Goal: Task Accomplishment & Management: Complete application form

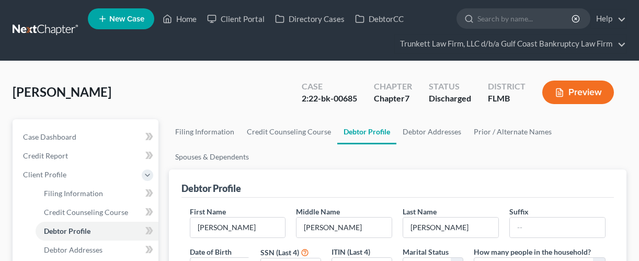
select select "0"
click at [185, 19] on link "Home" at bounding box center [179, 18] width 44 height 19
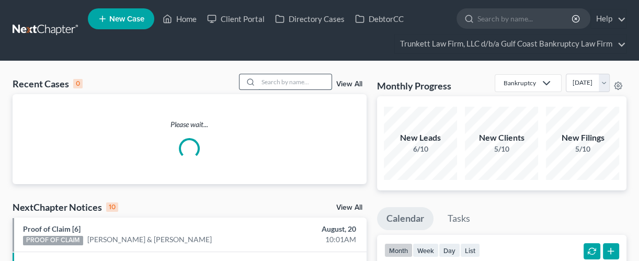
click at [270, 82] on input "search" at bounding box center [294, 81] width 73 height 15
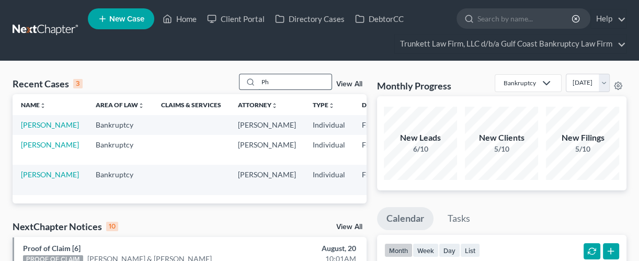
type input "P"
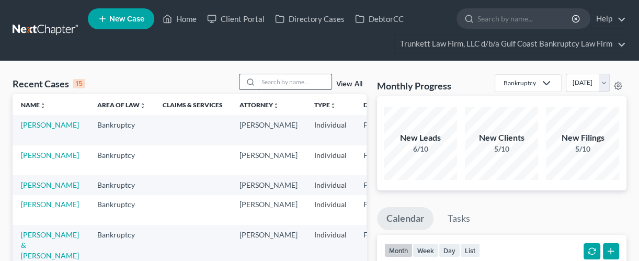
click at [270, 82] on input "search" at bounding box center [294, 81] width 73 height 15
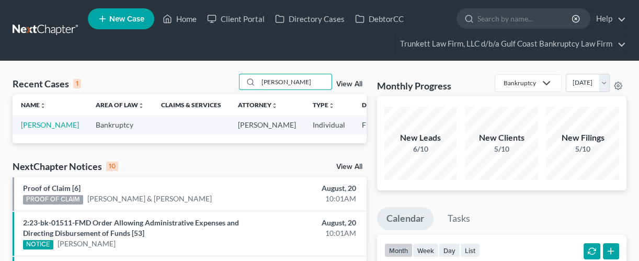
type input "[PERSON_NAME]"
click at [21, 128] on link "[PERSON_NAME]" at bounding box center [50, 124] width 58 height 9
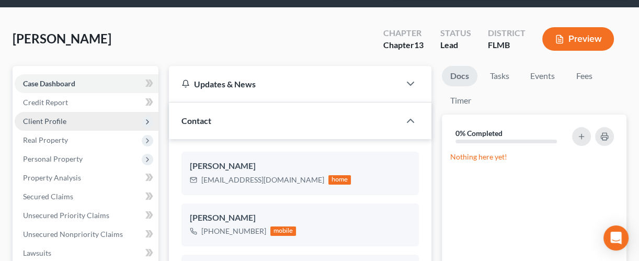
scroll to position [70, 0]
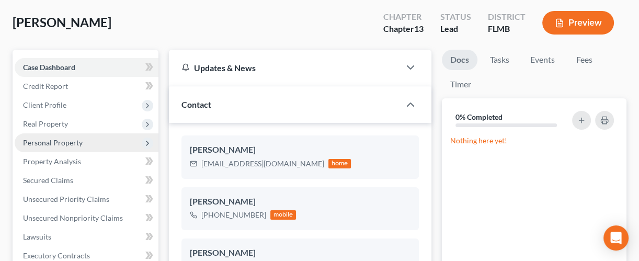
click at [71, 139] on span "Personal Property" at bounding box center [53, 142] width 60 height 9
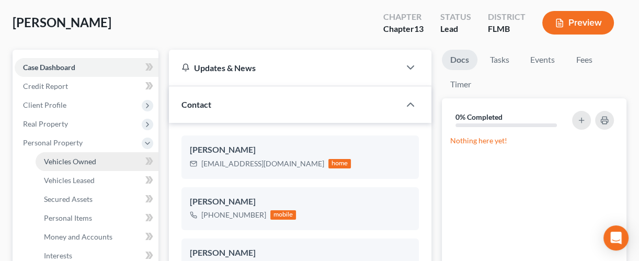
click at [80, 158] on span "Vehicles Owned" at bounding box center [70, 161] width 52 height 9
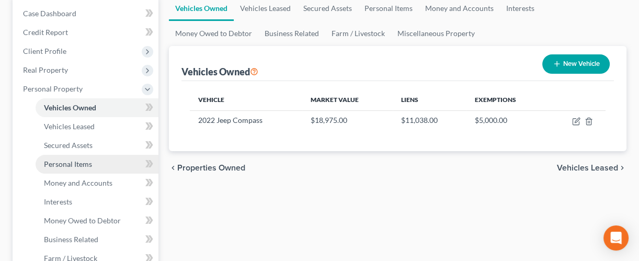
scroll to position [139, 0]
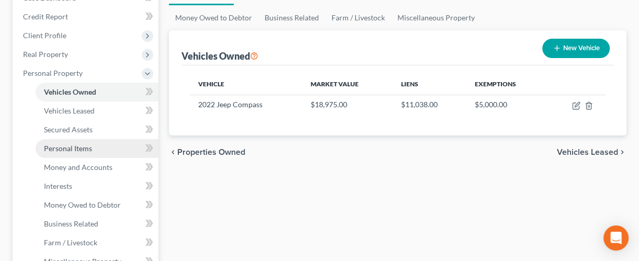
click at [77, 144] on span "Personal Items" at bounding box center [68, 148] width 48 height 9
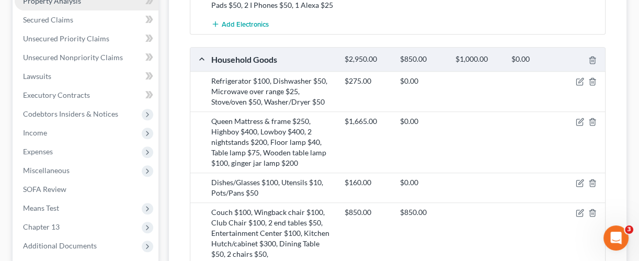
scroll to position [488, 0]
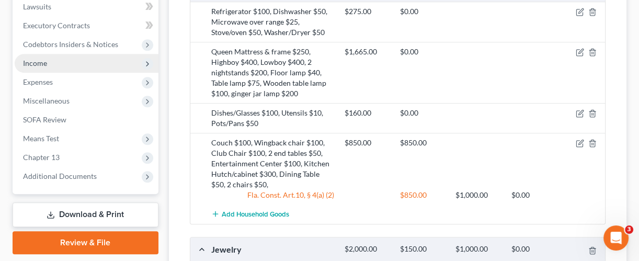
click at [48, 61] on span "Income" at bounding box center [87, 63] width 144 height 19
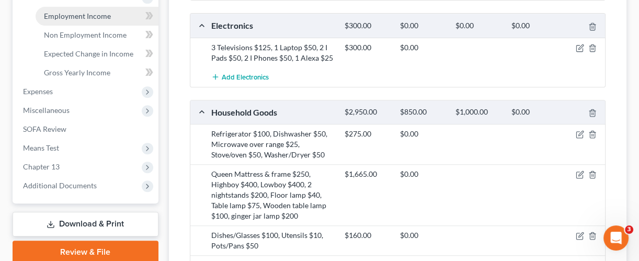
scroll to position [300, 0]
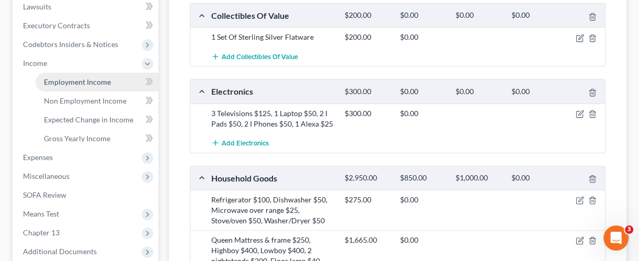
click at [76, 82] on span "Employment Income" at bounding box center [77, 81] width 67 height 9
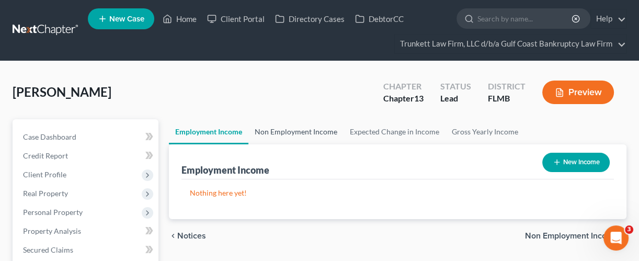
click at [279, 132] on link "Non Employment Income" at bounding box center [295, 131] width 95 height 25
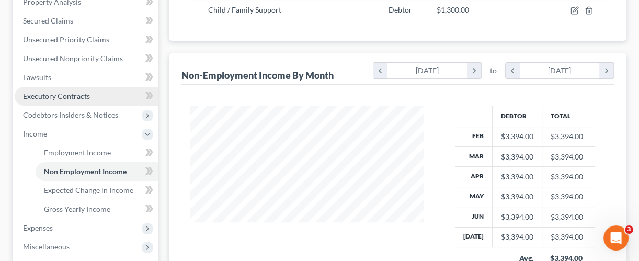
scroll to position [279, 0]
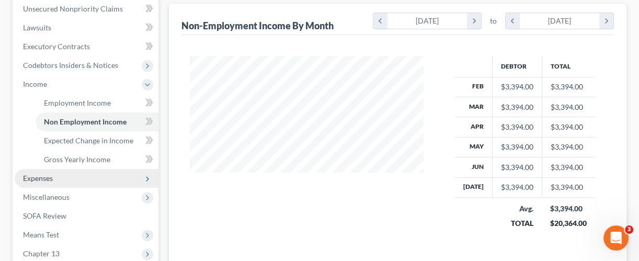
click at [49, 174] on span "Expenses" at bounding box center [38, 178] width 30 height 9
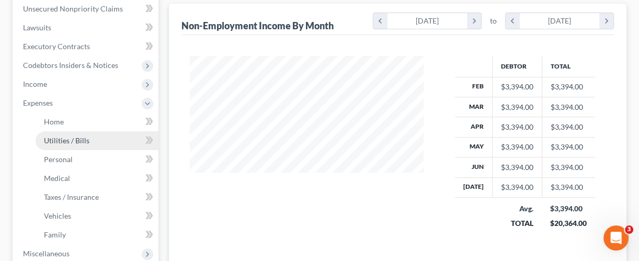
click at [59, 132] on link "Utilities / Bills" at bounding box center [97, 140] width 123 height 19
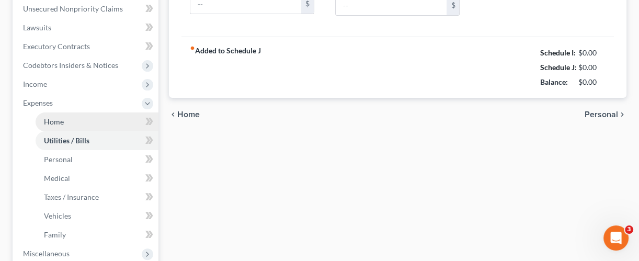
type input "154.89"
type input "0.00"
type input "64.37"
type input "0.00"
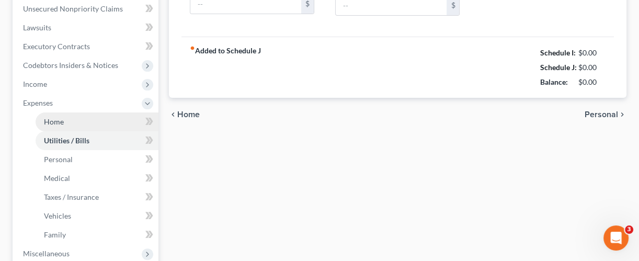
type input "0.00"
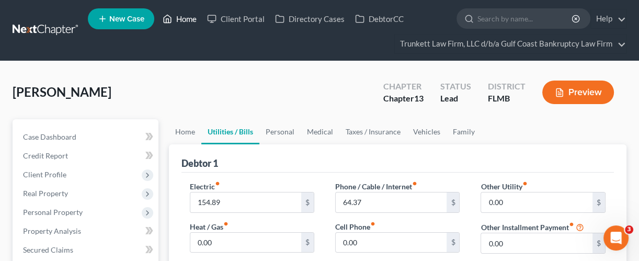
click at [185, 19] on link "Home" at bounding box center [179, 18] width 44 height 19
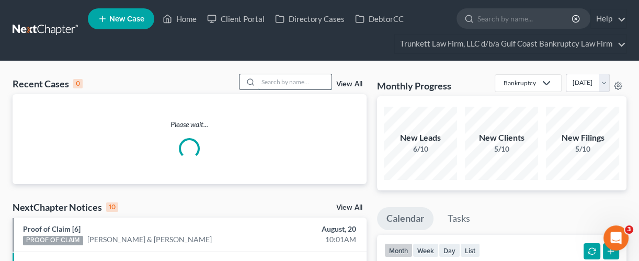
click at [269, 80] on input "search" at bounding box center [294, 81] width 73 height 15
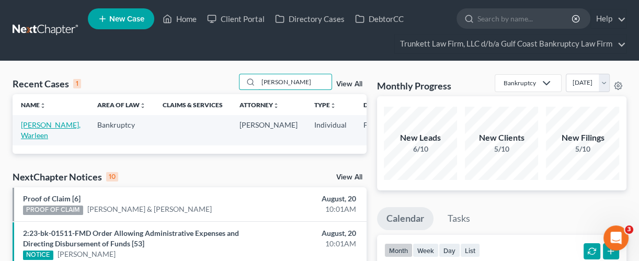
type input "[PERSON_NAME]"
click at [39, 136] on link "[PERSON_NAME], Warleen" at bounding box center [51, 129] width 60 height 19
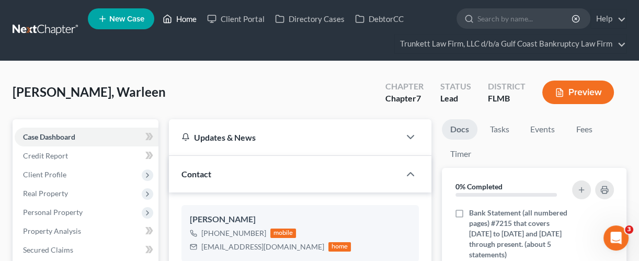
click at [190, 17] on link "Home" at bounding box center [179, 18] width 44 height 19
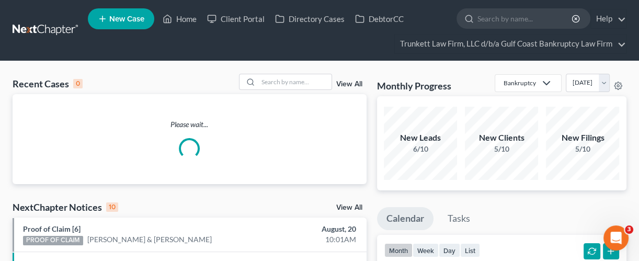
click at [358, 82] on link "View All" at bounding box center [349, 84] width 26 height 7
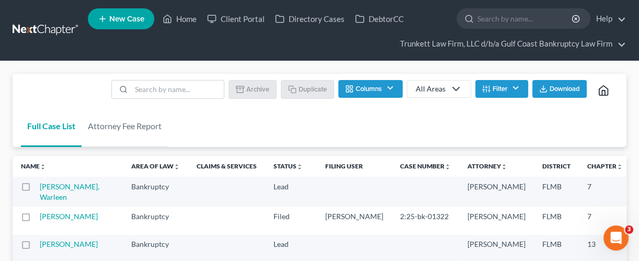
click at [392, 172] on th "Case Number unfold_more expand_more expand_less" at bounding box center [425, 166] width 67 height 21
click at [392, 170] on th "Case Number unfold_more expand_more expand_less" at bounding box center [425, 166] width 67 height 21
click at [392, 172] on th "Case Number unfold_more expand_more expand_less" at bounding box center [425, 166] width 67 height 21
click at [392, 171] on th "Case Number unfold_more expand_more expand_less" at bounding box center [425, 166] width 67 height 21
click at [392, 173] on th "Case Number unfold_more expand_more expand_less" at bounding box center [425, 166] width 67 height 21
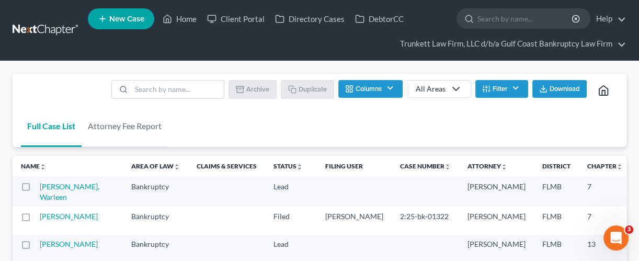
click at [392, 173] on th "Case Number unfold_more expand_more expand_less" at bounding box center [425, 166] width 67 height 21
click at [392, 160] on th "Case Number unfold_more expand_more expand_less" at bounding box center [425, 166] width 67 height 21
click at [400, 165] on link "Case Number unfold_more expand_more expand_less" at bounding box center [425, 166] width 51 height 8
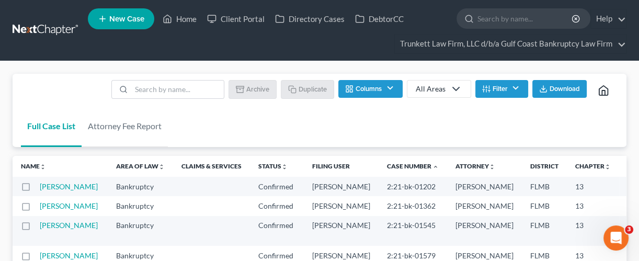
click at [387, 165] on link "Case Number unfold_more expand_more expand_less" at bounding box center [413, 166] width 52 height 8
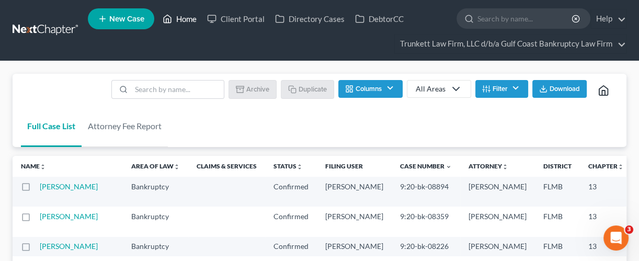
click at [191, 17] on link "Home" at bounding box center [179, 18] width 44 height 19
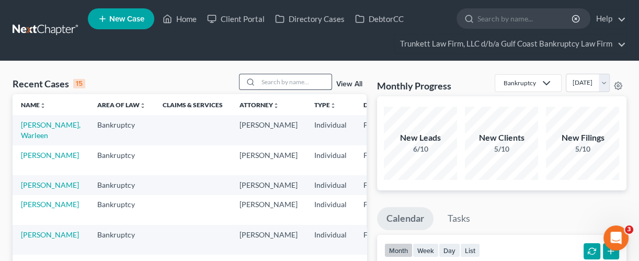
click at [303, 83] on input "search" at bounding box center [294, 81] width 73 height 15
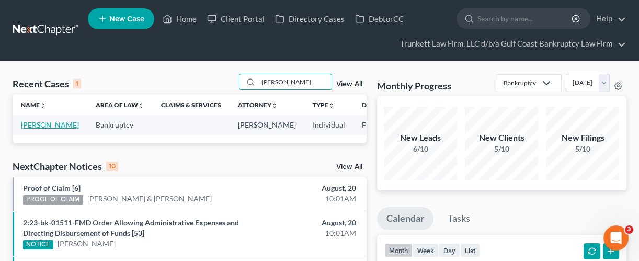
type input "[PERSON_NAME]"
click at [39, 123] on link "[PERSON_NAME]" at bounding box center [50, 124] width 58 height 9
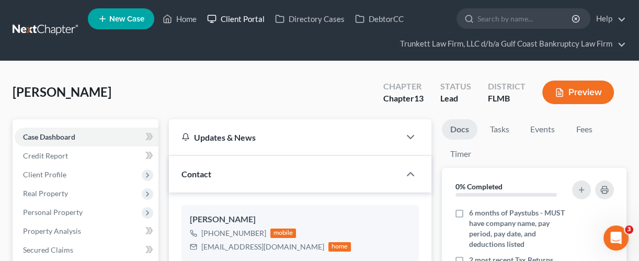
click at [230, 15] on link "Client Portal" at bounding box center [236, 18] width 68 height 19
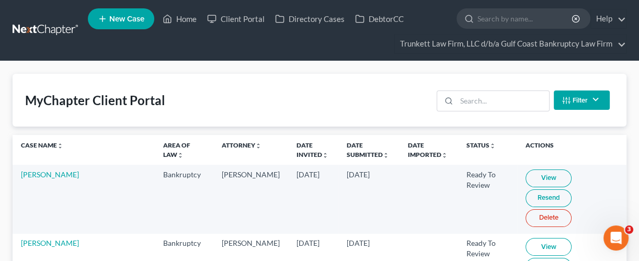
click at [487, 82] on div "MyChapter Client Portal Filter Status Filter... Invited In Progress Ready To Re…" at bounding box center [320, 100] width 614 height 53
click at [490, 101] on input "search" at bounding box center [503, 101] width 93 height 20
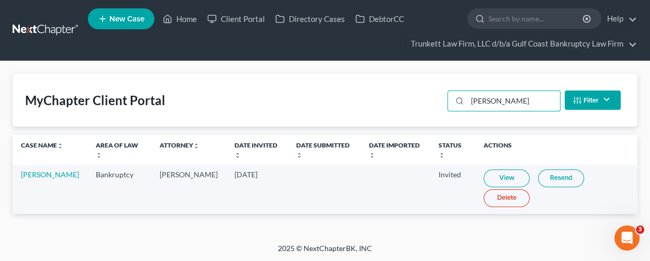
type input "[PERSON_NAME]"
click at [189, 16] on link "Home" at bounding box center [179, 18] width 44 height 19
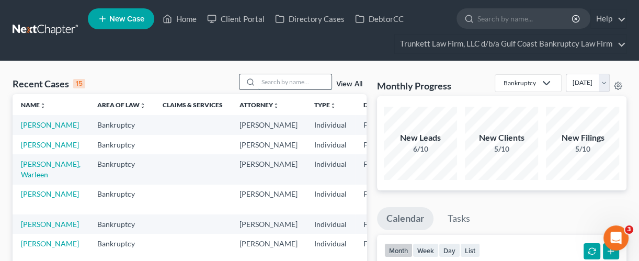
click at [262, 78] on input "search" at bounding box center [294, 81] width 73 height 15
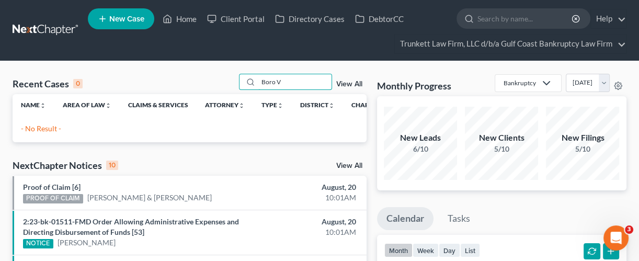
type input "Boro V"
click at [124, 15] on span "New Case" at bounding box center [126, 19] width 35 height 8
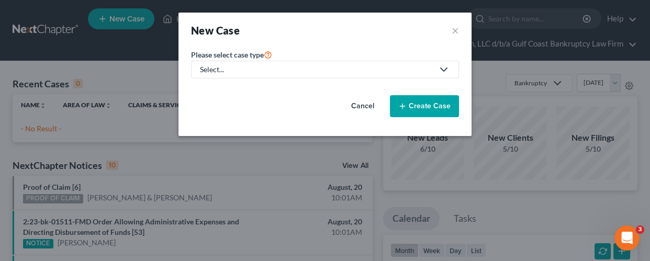
click at [228, 71] on div "Select..." at bounding box center [316, 69] width 233 height 10
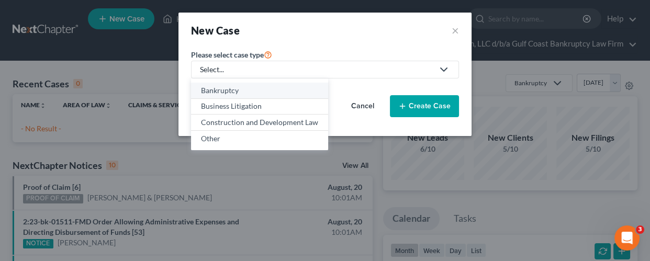
click at [229, 86] on div "Bankruptcy" at bounding box center [259, 90] width 117 height 10
select select "15"
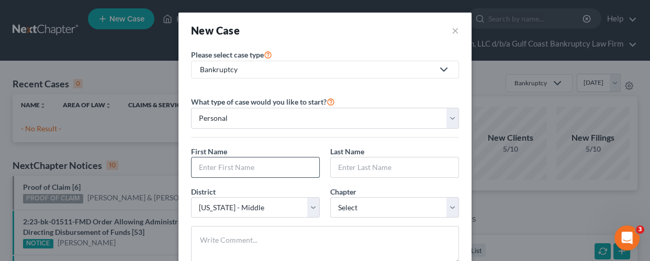
click at [213, 173] on input "text" at bounding box center [255, 167] width 128 height 20
type input "[PERSON_NAME]"
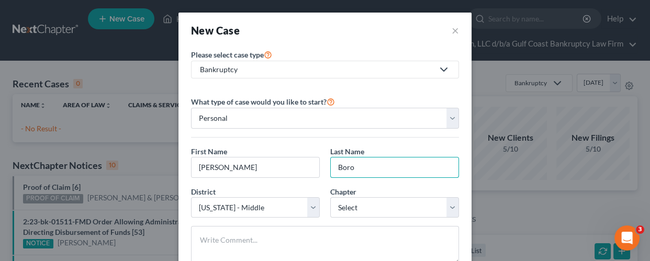
type input "Boro"
click at [452, 27] on button "×" at bounding box center [454, 30] width 7 height 15
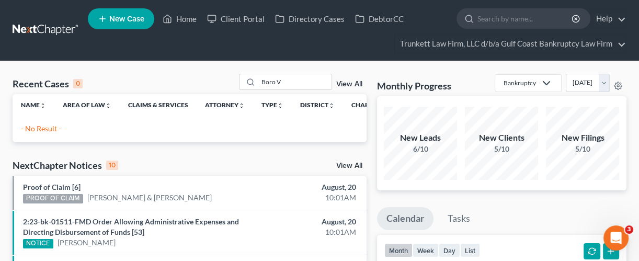
click at [134, 16] on span "New Case" at bounding box center [126, 19] width 35 height 8
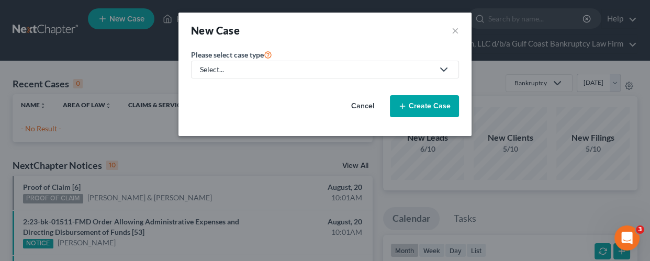
click at [235, 69] on div "Select..." at bounding box center [316, 69] width 233 height 10
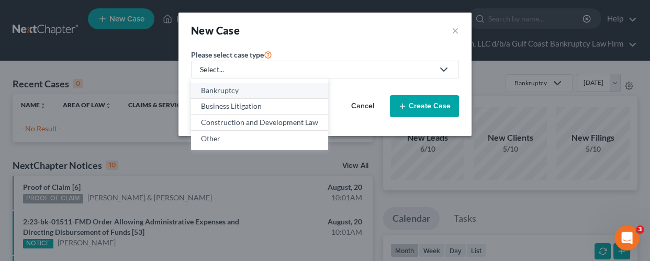
click at [231, 87] on div "Bankruptcy" at bounding box center [259, 90] width 117 height 10
select select "15"
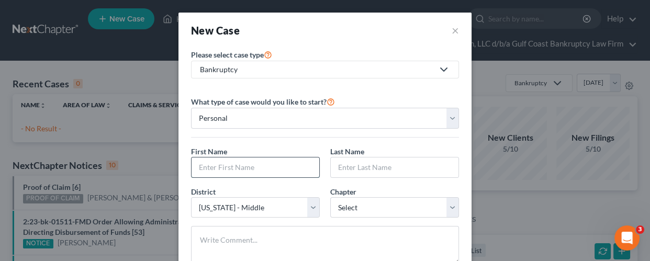
click at [232, 163] on input "text" at bounding box center [255, 167] width 128 height 20
type input "[PERSON_NAME]"
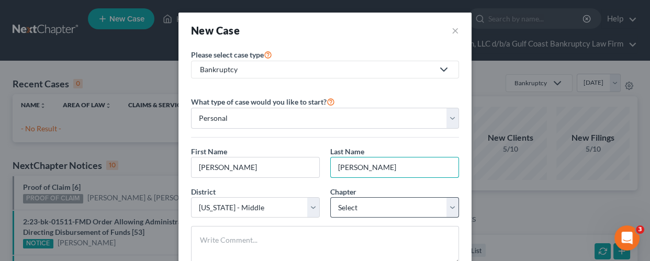
type input "[PERSON_NAME]"
click at [361, 202] on select "Select 7 11 12 13" at bounding box center [394, 207] width 129 height 21
select select "0"
click at [330, 197] on select "Select 7 11 12 13" at bounding box center [394, 207] width 129 height 21
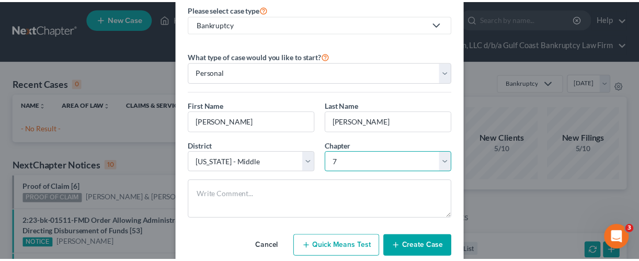
scroll to position [72, 0]
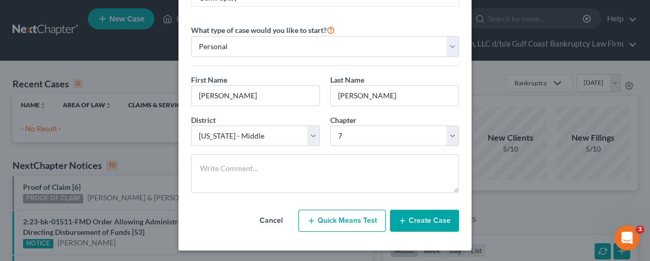
click at [408, 220] on button "Create Case" at bounding box center [424, 221] width 69 height 22
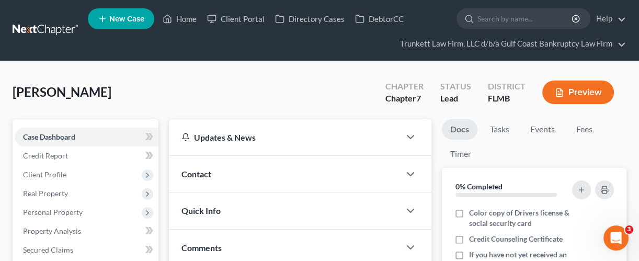
click at [217, 176] on div "Contact" at bounding box center [284, 174] width 231 height 36
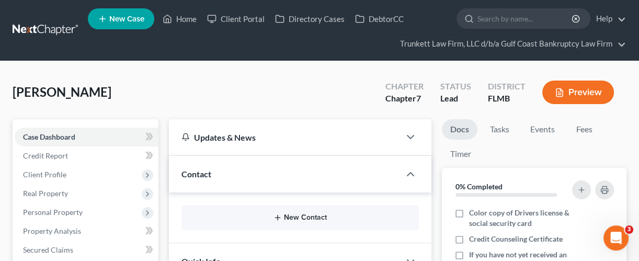
click at [298, 217] on button "New Contact" at bounding box center [300, 217] width 221 height 8
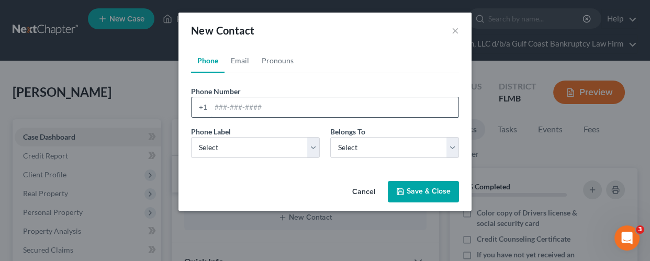
click at [241, 110] on input "tel" at bounding box center [334, 107] width 247 height 20
paste input "[PHONE_NUMBER]"
type input "[PHONE_NUMBER]"
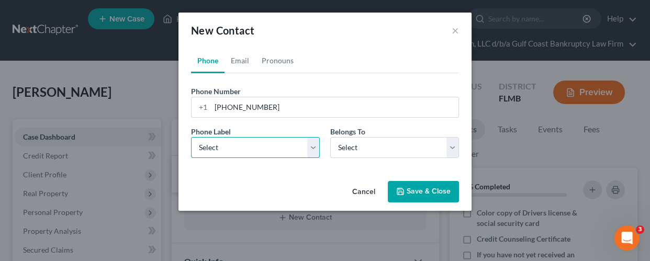
click at [264, 148] on select "Select Mobile Home Work Other" at bounding box center [255, 147] width 129 height 21
select select "0"
click at [191, 137] on select "Select Mobile Home Work Other" at bounding box center [255, 147] width 129 height 21
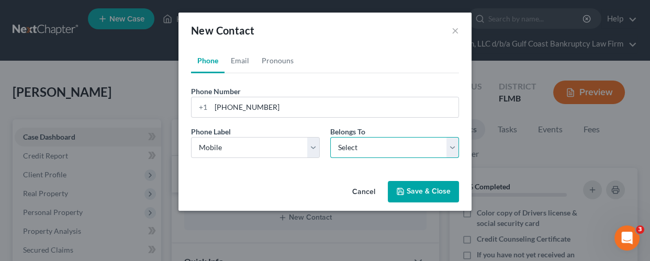
click at [373, 146] on select "Select Client Other" at bounding box center [394, 147] width 129 height 21
select select "0"
click at [330, 137] on select "Select Client Other" at bounding box center [394, 147] width 129 height 21
select select "0"
click at [245, 60] on link "Email" at bounding box center [239, 60] width 31 height 25
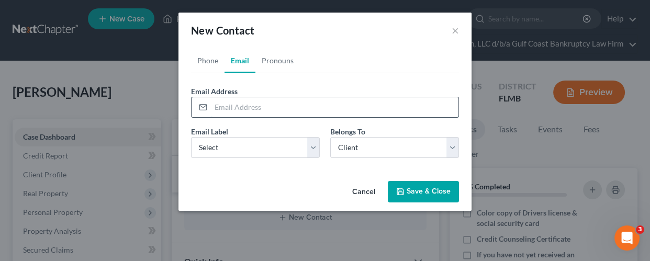
click at [247, 108] on input "email" at bounding box center [334, 107] width 247 height 20
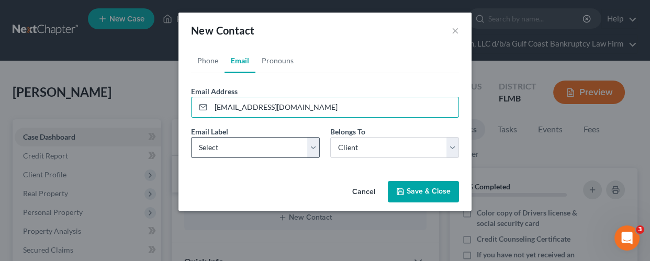
type input "[EMAIL_ADDRESS][DOMAIN_NAME]"
click at [242, 149] on select "Select Home Work Other" at bounding box center [255, 147] width 129 height 21
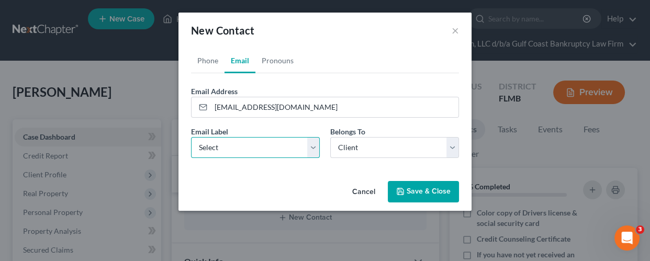
select select "0"
click at [191, 137] on select "Select Home Work Other" at bounding box center [255, 147] width 129 height 21
click at [420, 194] on button "Save & Close" at bounding box center [423, 192] width 71 height 22
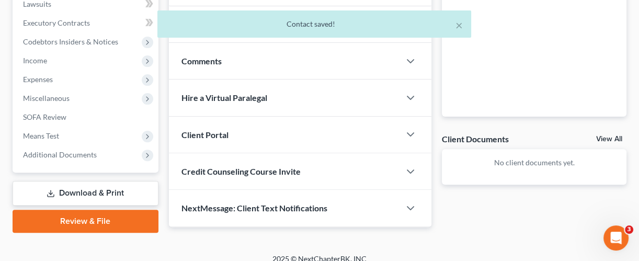
scroll to position [312, 0]
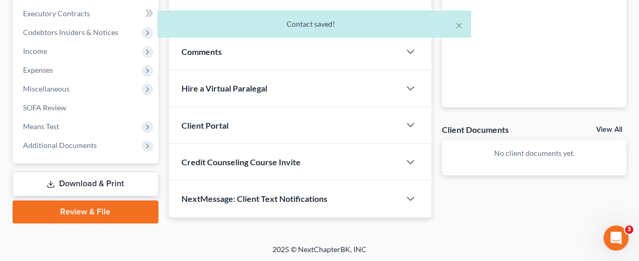
click at [245, 117] on div "Client Portal" at bounding box center [284, 125] width 231 height 36
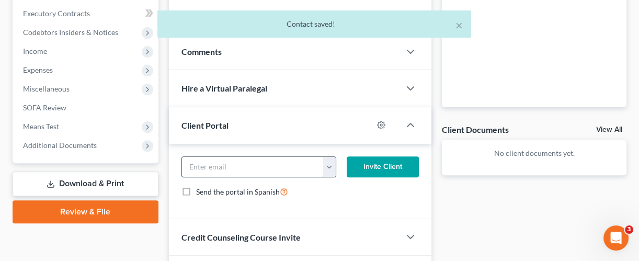
click at [244, 167] on input "email" at bounding box center [253, 167] width 142 height 20
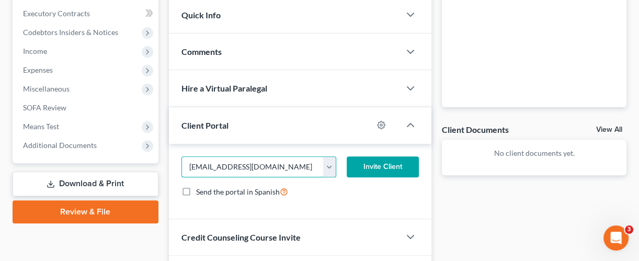
type input "[EMAIL_ADDRESS][DOMAIN_NAME]"
click at [395, 163] on button "Invite Client" at bounding box center [383, 166] width 72 height 21
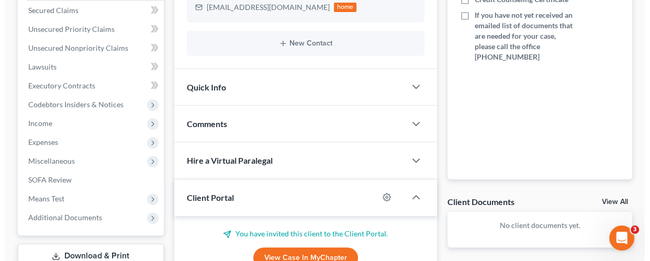
scroll to position [0, 0]
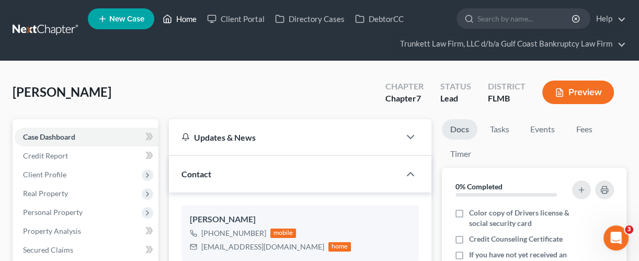
click at [187, 15] on link "Home" at bounding box center [179, 18] width 44 height 19
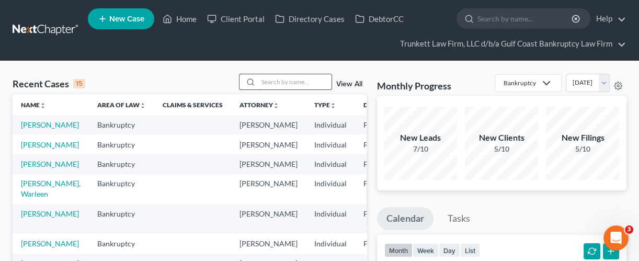
click at [287, 82] on input "search" at bounding box center [294, 81] width 73 height 15
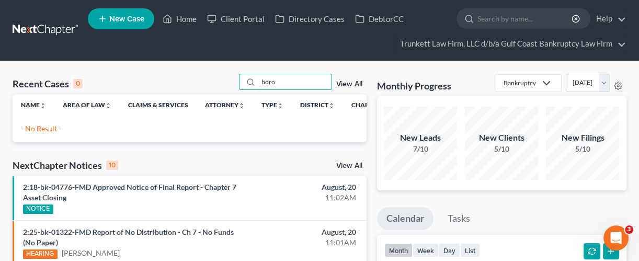
type input "boro"
click at [114, 16] on span "New Case" at bounding box center [126, 19] width 35 height 8
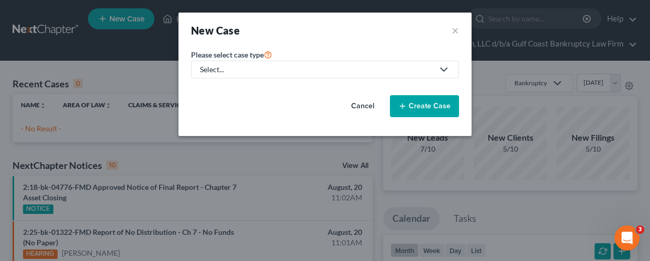
click at [281, 72] on div "Select..." at bounding box center [316, 69] width 233 height 10
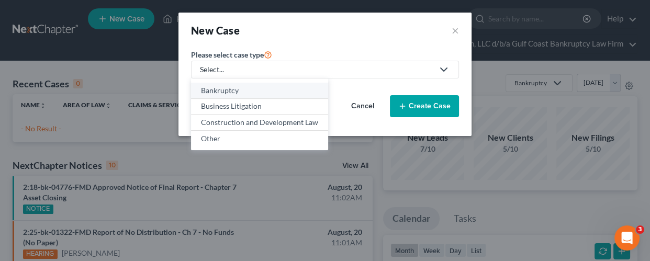
click at [224, 92] on div "Bankruptcy" at bounding box center [259, 90] width 117 height 10
select select "15"
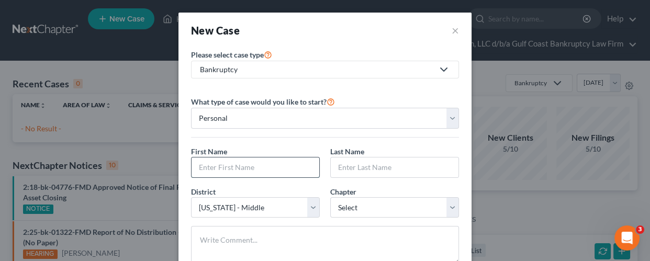
click at [222, 162] on input "text" at bounding box center [255, 167] width 128 height 20
type input "j"
type input "[PERSON_NAME]"
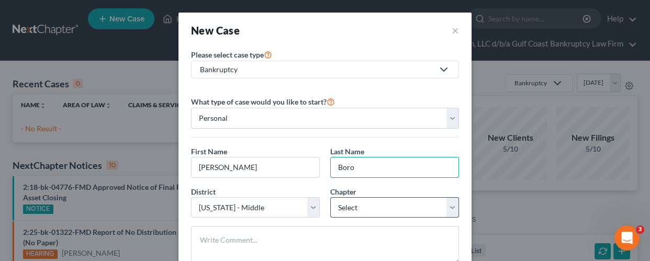
type input "Boro"
click at [380, 209] on select "Select 7 11 12 13" at bounding box center [394, 207] width 129 height 21
select select "0"
click at [330, 197] on select "Select 7 11 12 13" at bounding box center [394, 207] width 129 height 21
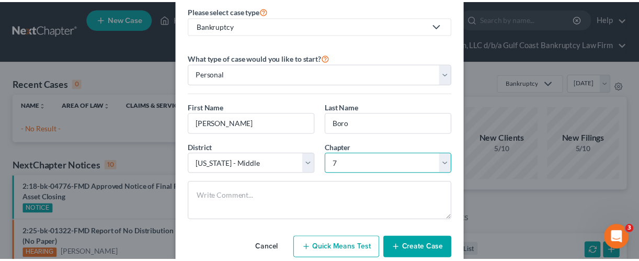
scroll to position [72, 0]
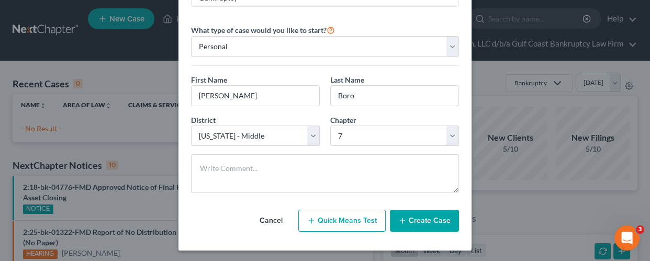
click at [421, 219] on button "Create Case" at bounding box center [424, 221] width 69 height 22
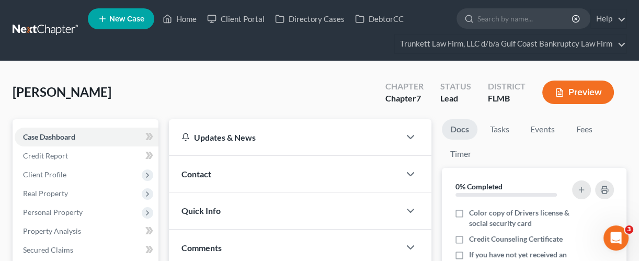
click at [252, 171] on div "Contact" at bounding box center [284, 174] width 231 height 36
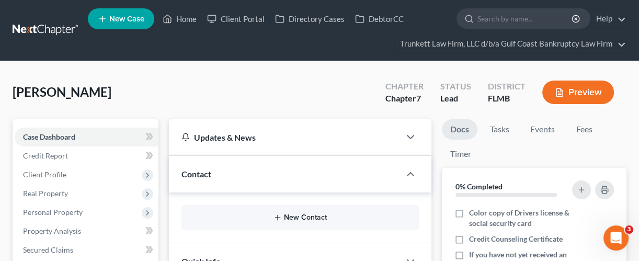
click at [279, 217] on icon "button" at bounding box center [278, 217] width 8 height 8
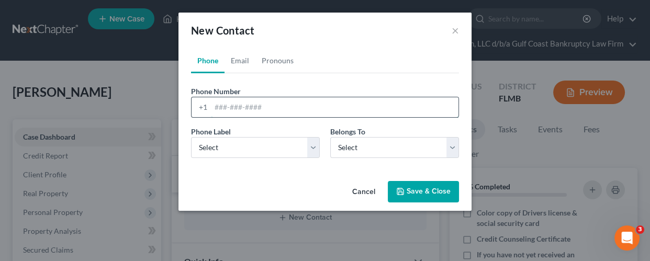
click at [259, 105] on input "tel" at bounding box center [334, 107] width 247 height 20
paste input "[PHONE_NUMBER]"
type input "[PHONE_NUMBER]"
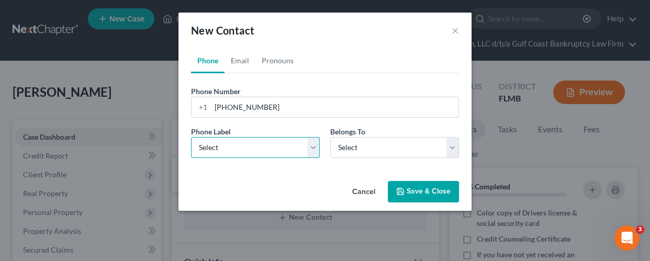
click at [251, 149] on select "Select Mobile Home Work Other" at bounding box center [255, 147] width 129 height 21
select select "0"
click at [191, 137] on select "Select Mobile Home Work Other" at bounding box center [255, 147] width 129 height 21
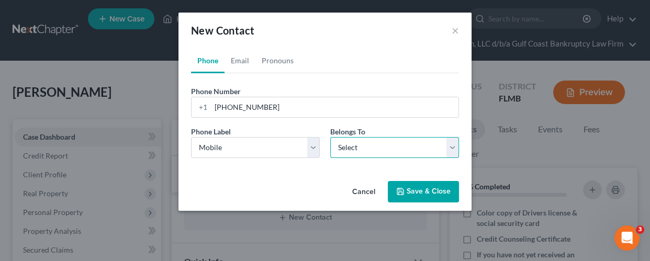
click at [348, 154] on select "Select Client Other" at bounding box center [394, 147] width 129 height 21
select select "0"
click at [330, 137] on select "Select Client Other" at bounding box center [394, 147] width 129 height 21
click at [411, 194] on button "Save & Close" at bounding box center [423, 192] width 71 height 22
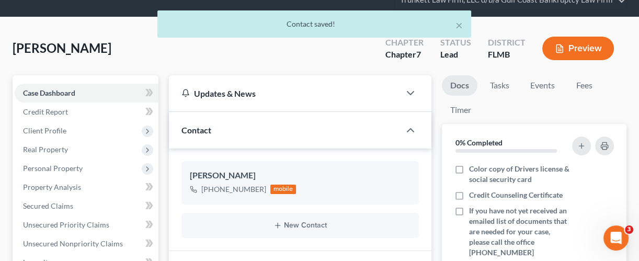
scroll to position [70, 0]
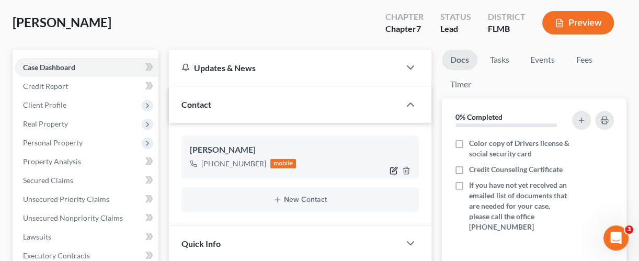
click at [390, 169] on icon "button" at bounding box center [394, 170] width 8 height 8
select select "0"
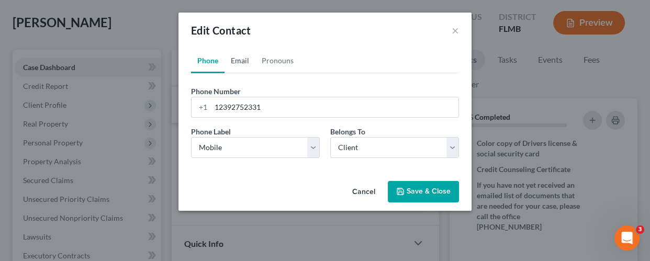
click at [242, 62] on link "Email" at bounding box center [239, 60] width 31 height 25
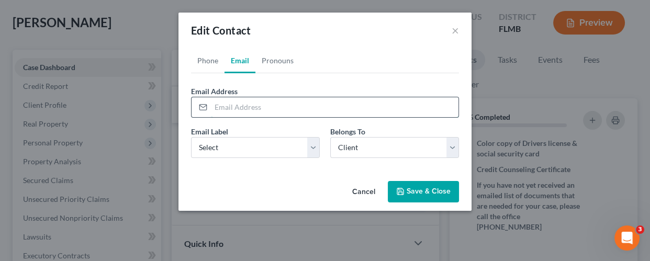
click at [267, 110] on input "email" at bounding box center [334, 107] width 247 height 20
paste input "[EMAIL_ADDRESS][DOMAIN_NAME]"
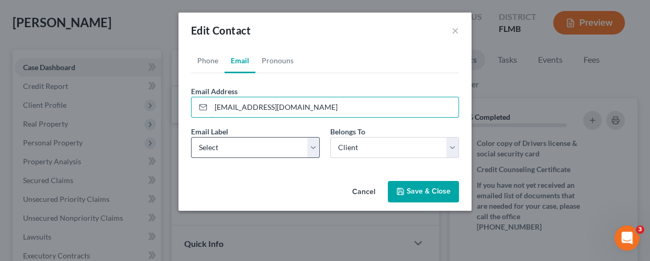
type input "[EMAIL_ADDRESS][DOMAIN_NAME]"
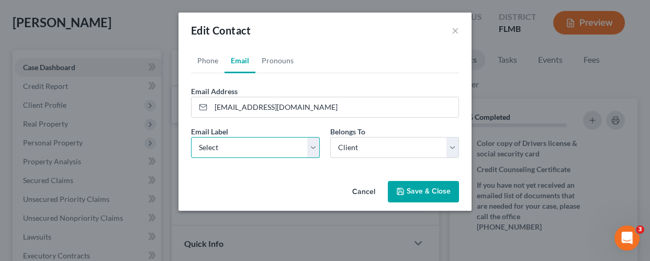
click at [267, 150] on select "Select Home Work Other" at bounding box center [255, 147] width 129 height 21
select select "0"
click at [191, 137] on select "Select Home Work Other" at bounding box center [255, 147] width 129 height 21
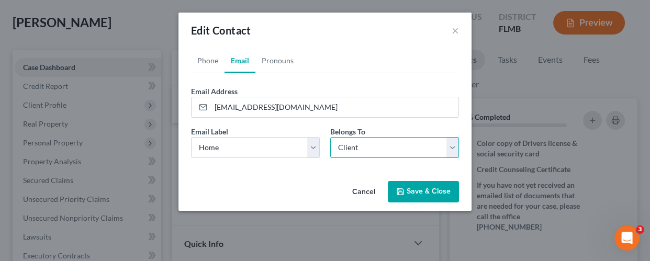
click at [379, 148] on select "Select Client Other" at bounding box center [394, 147] width 129 height 21
click at [330, 137] on select "Select Client Other" at bounding box center [394, 147] width 129 height 21
click at [425, 190] on button "Save & Close" at bounding box center [423, 192] width 71 height 22
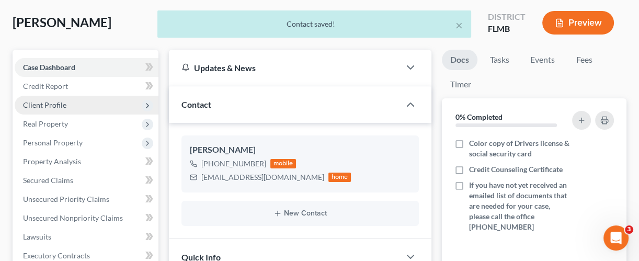
click at [60, 104] on span "Client Profile" at bounding box center [44, 104] width 43 height 9
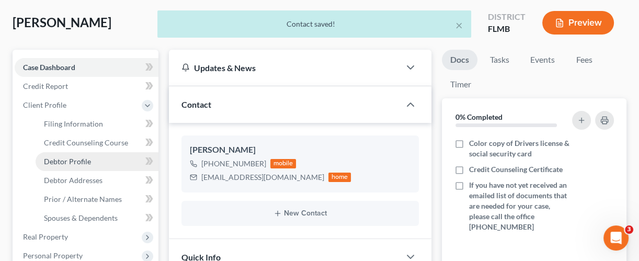
click at [63, 157] on span "Debtor Profile" at bounding box center [67, 161] width 47 height 9
select select "0"
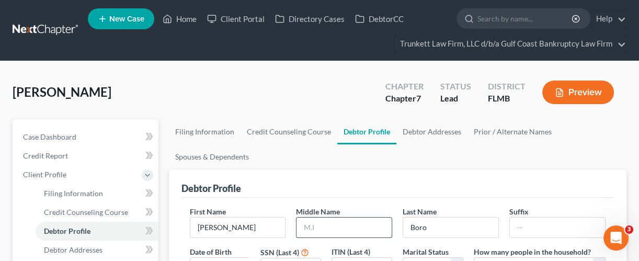
click at [323, 226] on input "text" at bounding box center [344, 228] width 95 height 20
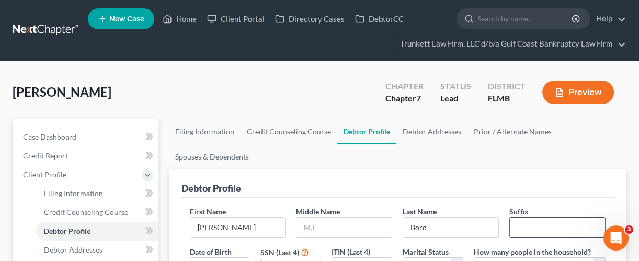
click at [527, 231] on input "text" at bounding box center [557, 228] width 95 height 20
type input "v"
type input "V"
click at [335, 221] on input "text" at bounding box center [344, 228] width 95 height 20
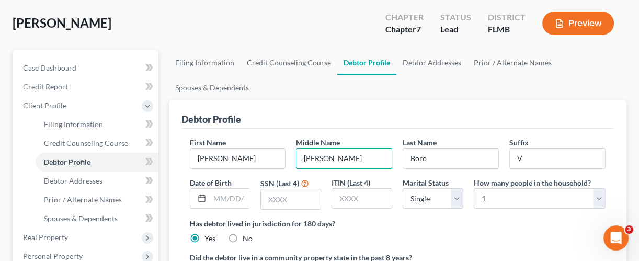
scroll to position [425, 0]
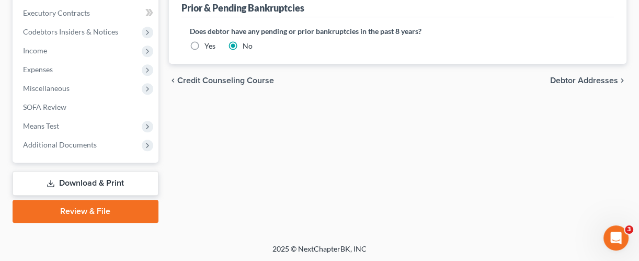
type input "[PERSON_NAME]"
drag, startPoint x: 568, startPoint y: 78, endPoint x: 546, endPoint y: 80, distance: 22.0
click at [568, 78] on span "Debtor Addresses" at bounding box center [584, 80] width 68 height 8
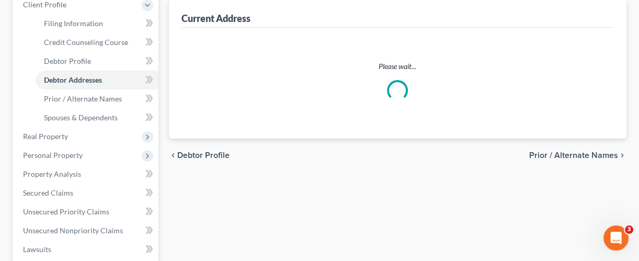
select select "0"
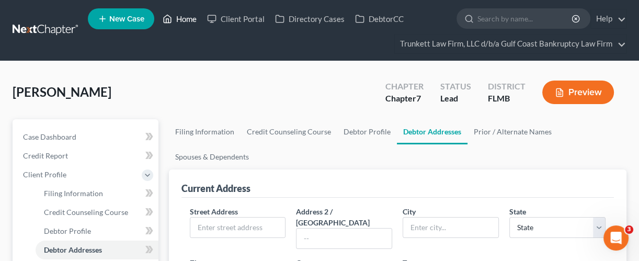
click at [190, 16] on link "Home" at bounding box center [179, 18] width 44 height 19
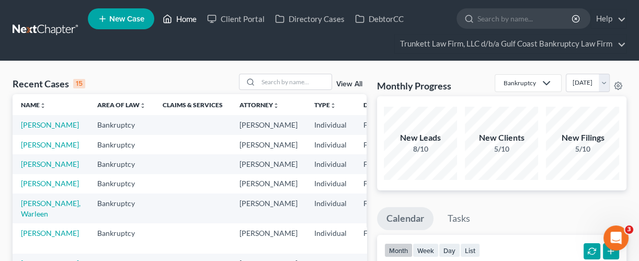
select select "0"
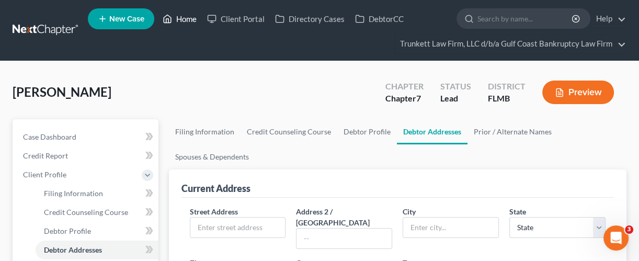
click at [193, 17] on link "Home" at bounding box center [179, 18] width 44 height 19
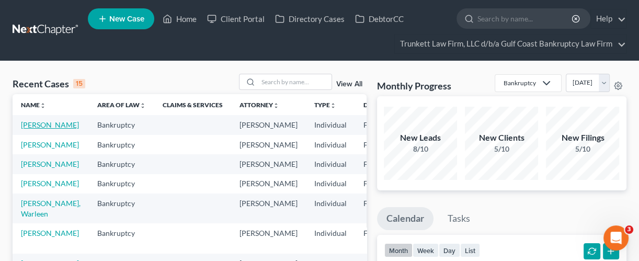
click at [34, 129] on link "[PERSON_NAME]" at bounding box center [50, 124] width 58 height 9
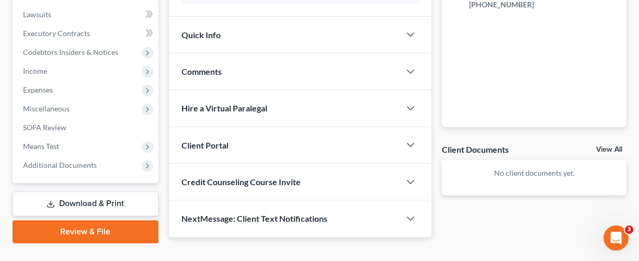
scroll to position [312, 0]
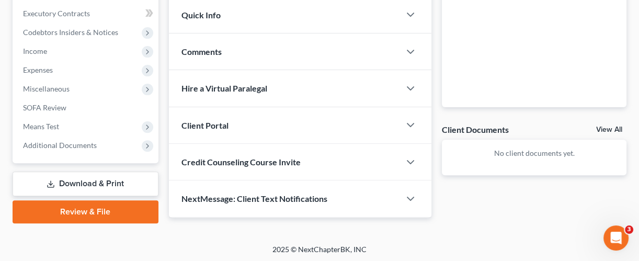
click at [248, 121] on div "Client Portal" at bounding box center [284, 125] width 231 height 36
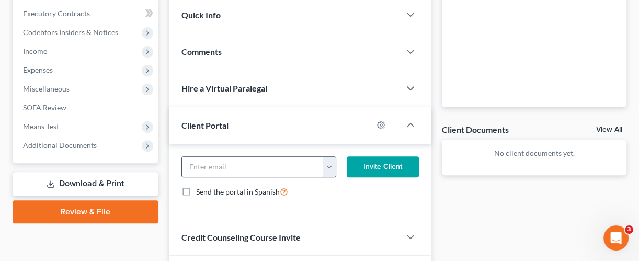
click at [225, 161] on input "email" at bounding box center [253, 167] width 142 height 20
paste input "[EMAIL_ADDRESS][DOMAIN_NAME]"
type input "[EMAIL_ADDRESS][DOMAIN_NAME]"
click at [359, 166] on button "Invite Client" at bounding box center [383, 166] width 72 height 21
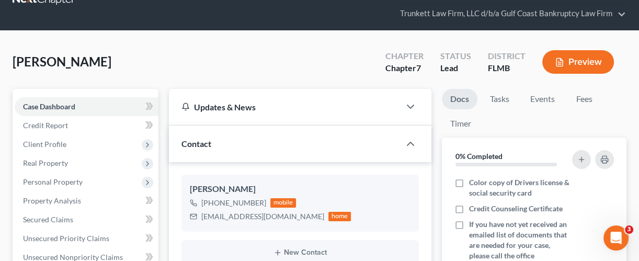
scroll to position [0, 0]
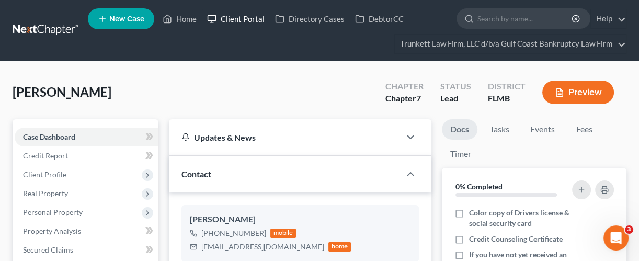
drag, startPoint x: 234, startPoint y: 15, endPoint x: 342, endPoint y: 19, distance: 107.3
click at [235, 15] on link "Client Portal" at bounding box center [236, 18] width 68 height 19
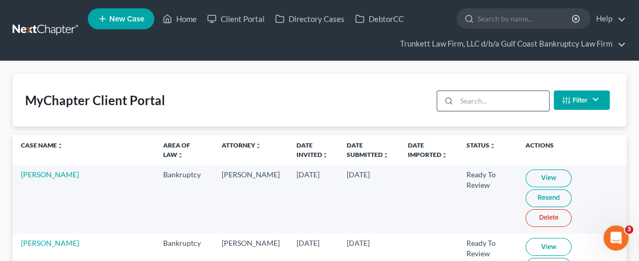
click at [502, 103] on input "search" at bounding box center [503, 101] width 93 height 20
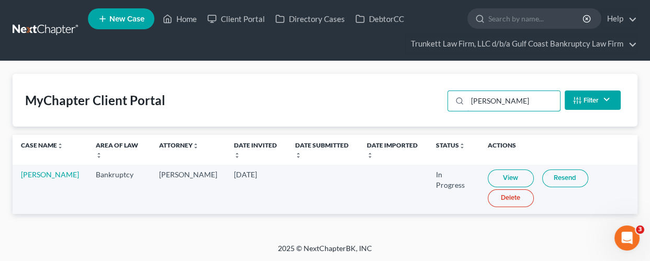
type input "[PERSON_NAME]"
click at [494, 176] on link "View" at bounding box center [511, 178] width 46 height 18
click at [193, 16] on link "Home" at bounding box center [179, 18] width 44 height 19
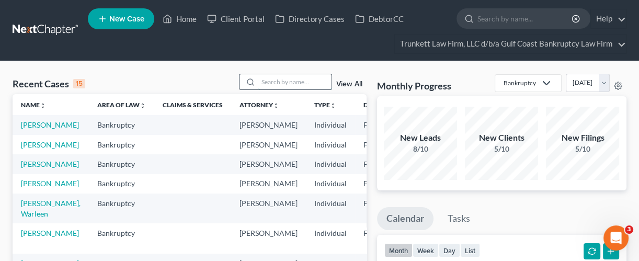
click at [277, 77] on input "search" at bounding box center [294, 81] width 73 height 15
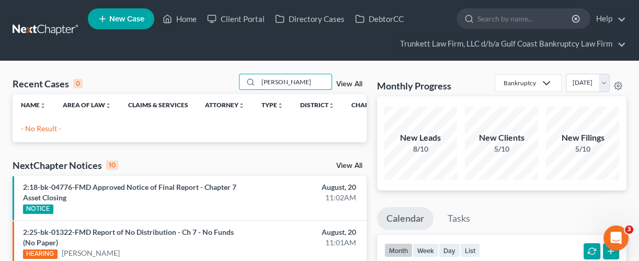
type input "[PERSON_NAME]"
